Goal: Transaction & Acquisition: Purchase product/service

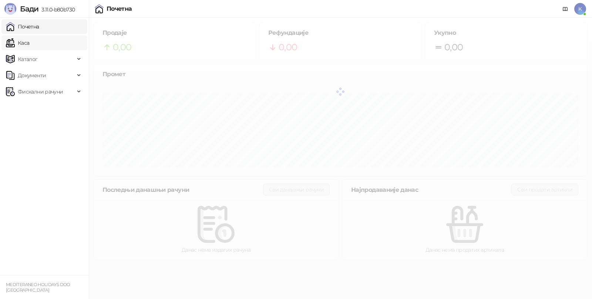
click at [29, 46] on link "Каса" at bounding box center [17, 43] width 23 height 15
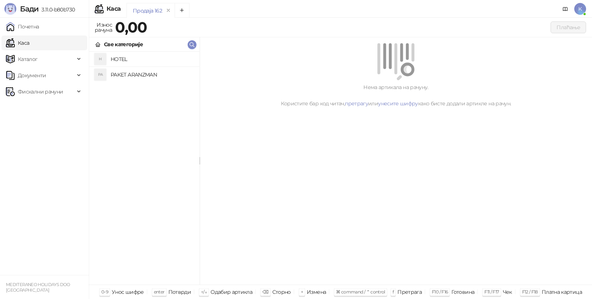
click at [131, 72] on h4 "PAKET ARANZMAN" at bounding box center [152, 75] width 83 height 12
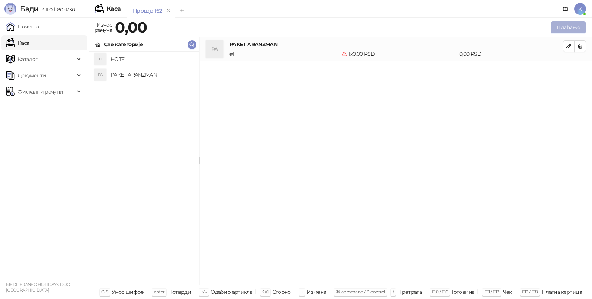
click at [557, 29] on button "Плаћање" at bounding box center [569, 27] width 36 height 12
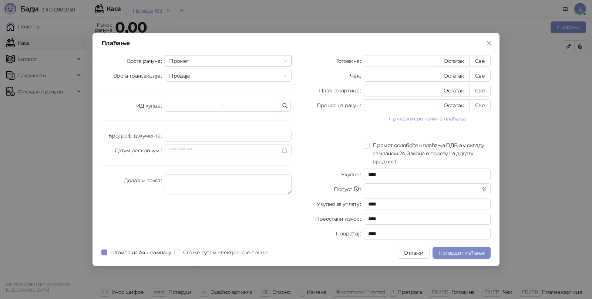
click at [242, 58] on span "Промет" at bounding box center [228, 61] width 118 height 11
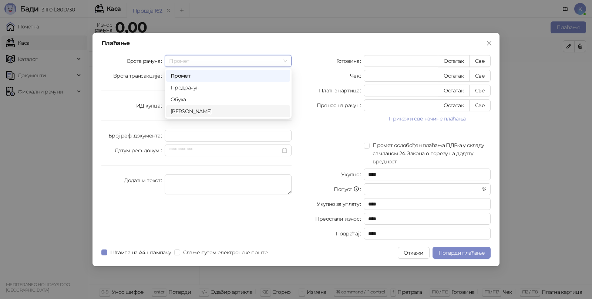
click at [191, 111] on div "Аванс" at bounding box center [228, 111] width 115 height 8
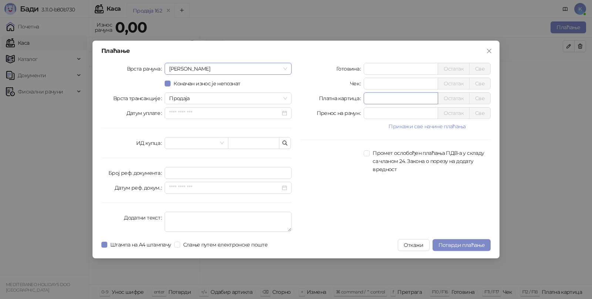
click at [391, 100] on input "*" at bounding box center [401, 98] width 74 height 11
type input "******"
click at [190, 216] on textarea "Додатни текст" at bounding box center [228, 222] width 127 height 20
type textarea "*********"
click at [444, 242] on span "Потврди плаћање" at bounding box center [462, 245] width 46 height 7
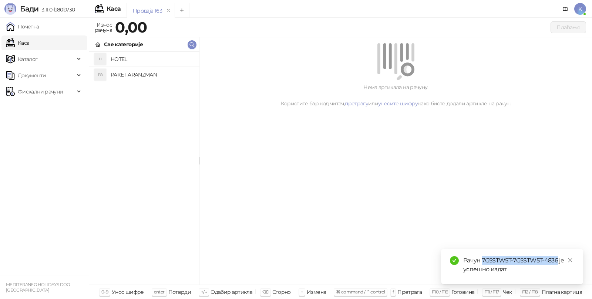
drag, startPoint x: 483, startPoint y: 262, endPoint x: 559, endPoint y: 259, distance: 76.0
click at [559, 259] on div "Рачун 7G5STW5T-7G5STW5T-4836 је успешно издат" at bounding box center [518, 266] width 111 height 18
copy div "7G5STW5T-7G5STW5T-4836"
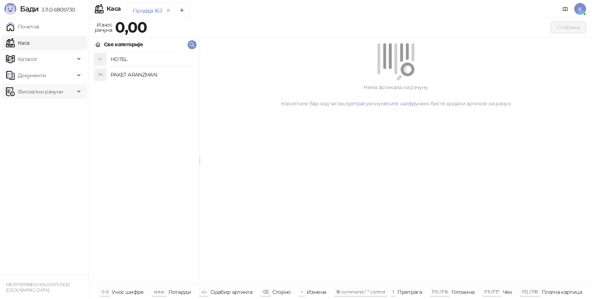
click at [47, 91] on span "Фискални рачуни" at bounding box center [40, 91] width 45 height 15
click at [43, 104] on link "Издати рачуни" at bounding box center [34, 108] width 50 height 15
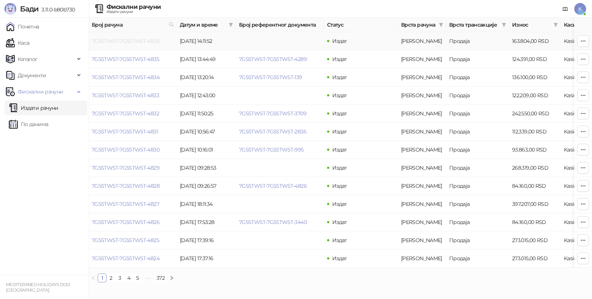
click at [139, 41] on link "7G5STW5T-7G5STW5T-4836" at bounding box center [126, 41] width 68 height 7
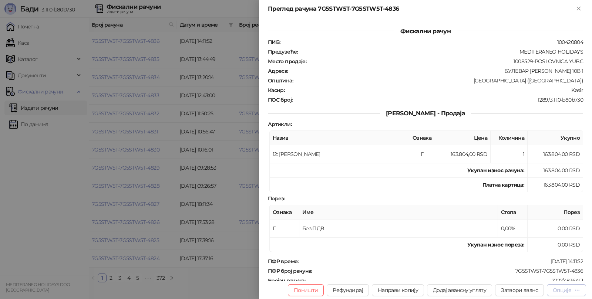
click at [566, 289] on div "Опције" at bounding box center [562, 290] width 19 height 7
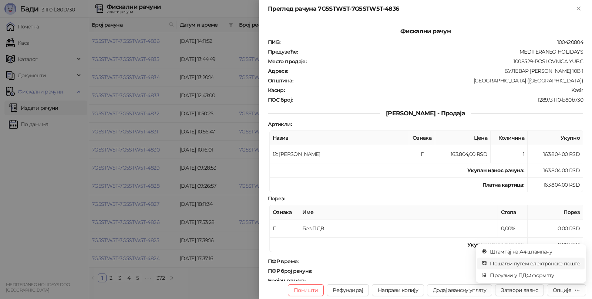
click at [536, 265] on span "Пошаљи путем електронске поште" at bounding box center [535, 264] width 90 height 8
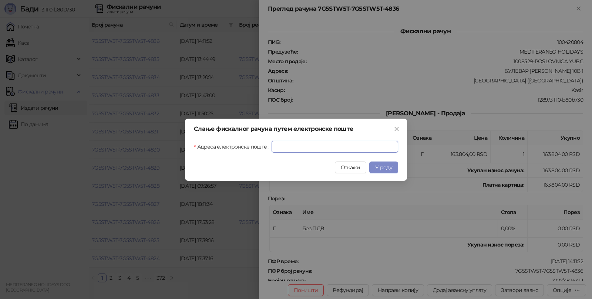
click at [340, 143] on input "Адреса електронске поште" at bounding box center [335, 147] width 127 height 12
paste input "**********"
type input "**********"
click at [385, 167] on span "У реду" at bounding box center [383, 167] width 17 height 7
